Goal: Task Accomplishment & Management: Manage account settings

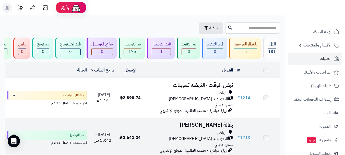
scroll to position [26, 0]
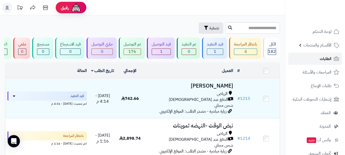
click at [331, 59] on span "الطلبات" at bounding box center [326, 58] width 12 height 7
